Goal: Transaction & Acquisition: Subscribe to service/newsletter

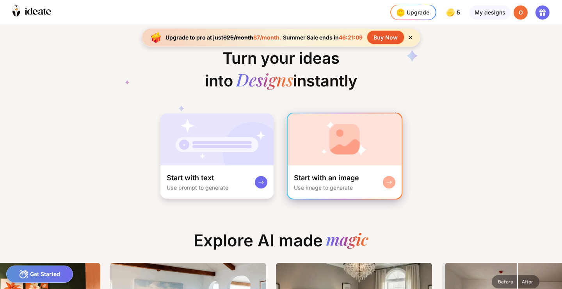
click at [353, 160] on img at bounding box center [345, 139] width 114 height 52
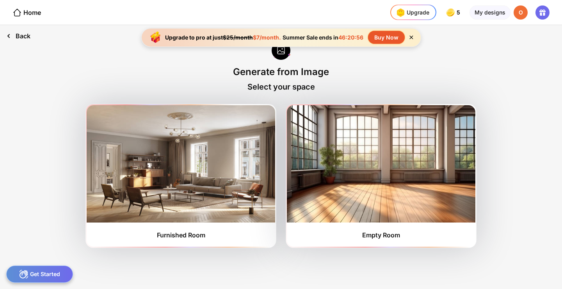
click at [24, 35] on div "Back" at bounding box center [18, 36] width 37 height 22
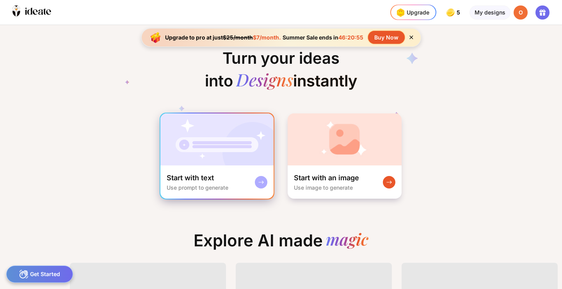
click at [213, 157] on img at bounding box center [217, 139] width 113 height 52
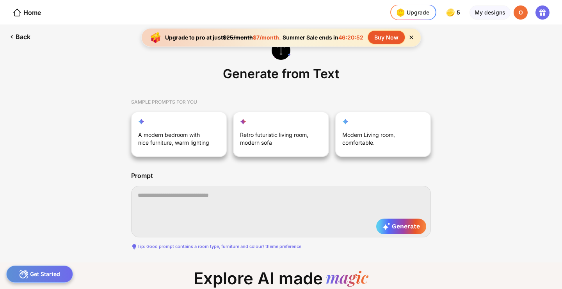
click at [200, 207] on textarea at bounding box center [281, 212] width 300 height 52
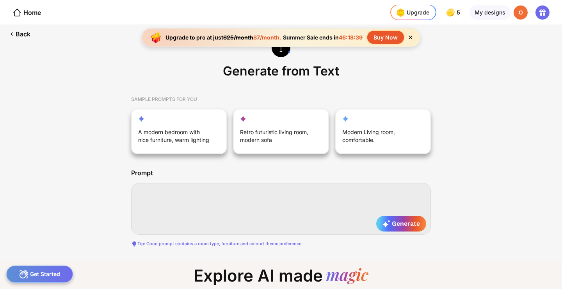
scroll to position [0, 13]
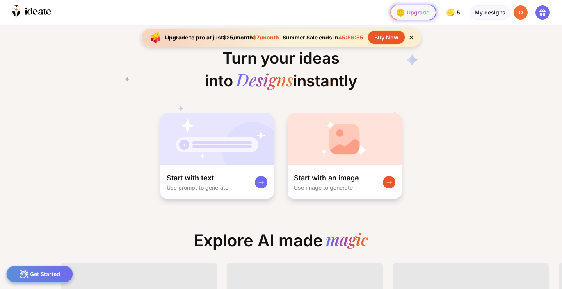
click at [416, 10] on div "Upgrade" at bounding box center [412, 12] width 35 height 12
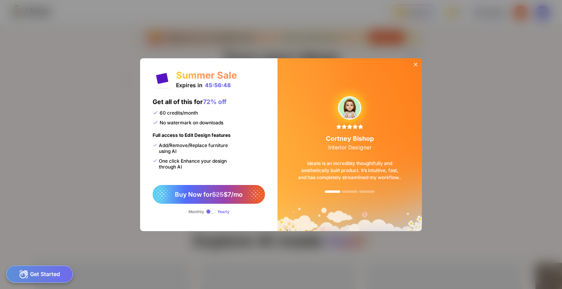
click at [416, 65] on icon at bounding box center [416, 64] width 6 height 6
